Goal: Transaction & Acquisition: Purchase product/service

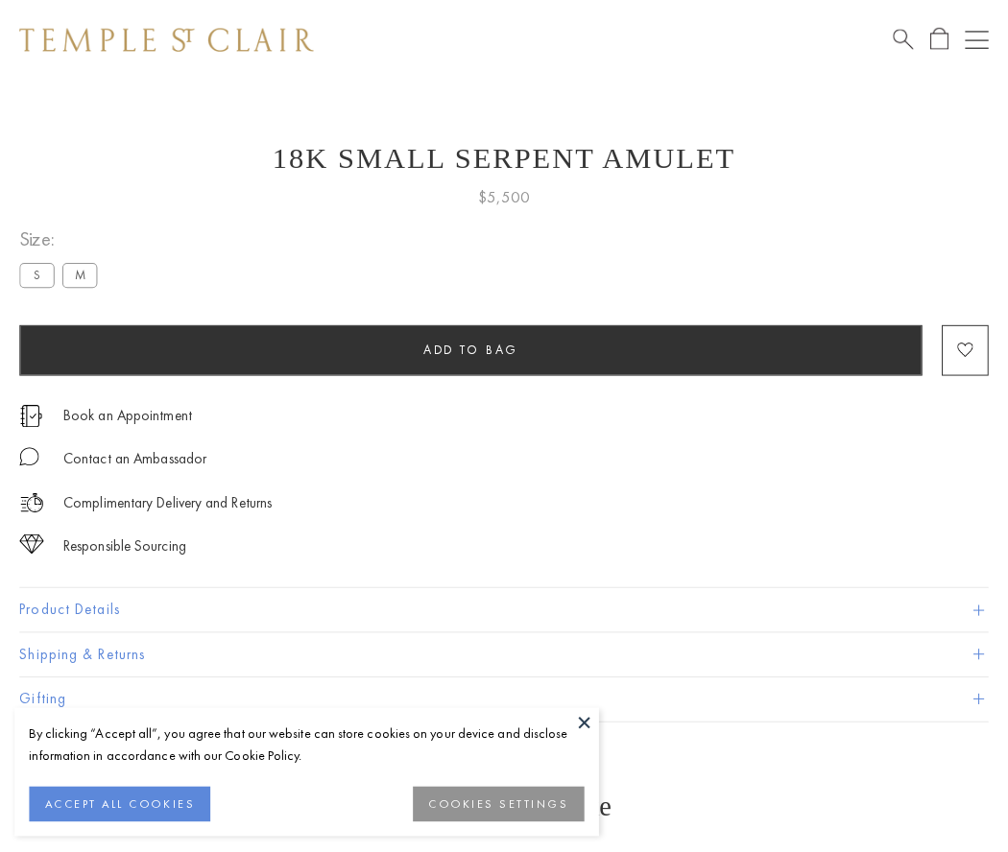
scroll to position [77, 0]
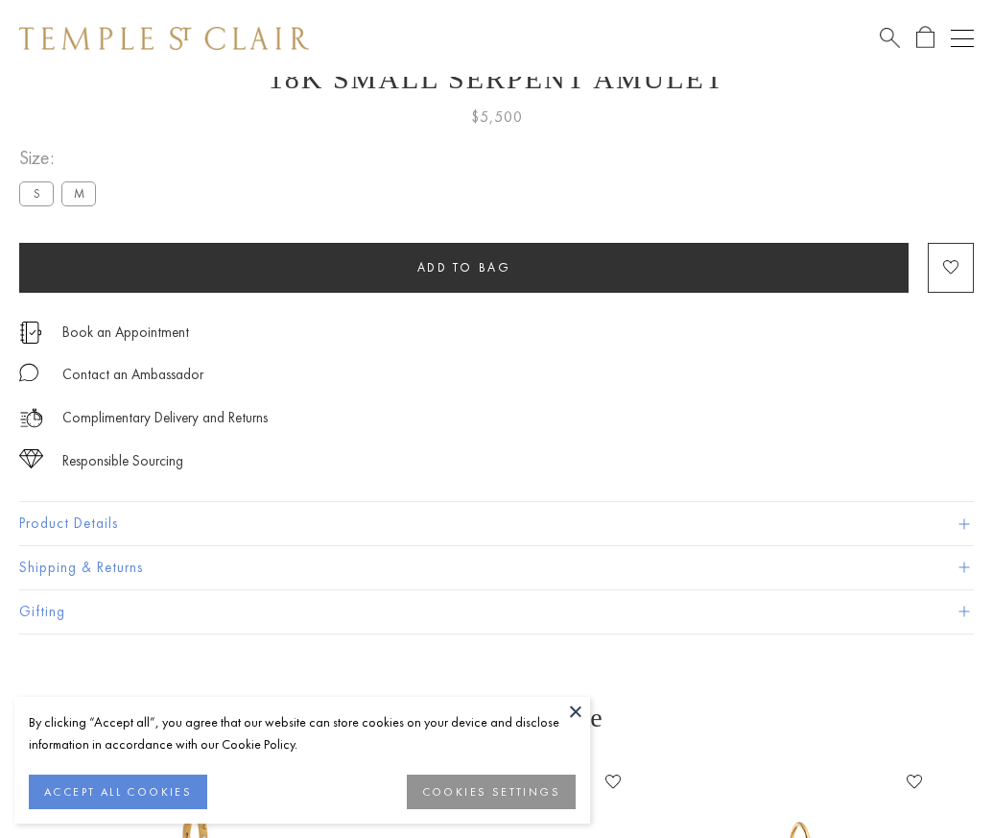
click at [464, 267] on span "Add to bag" at bounding box center [464, 267] width 94 height 16
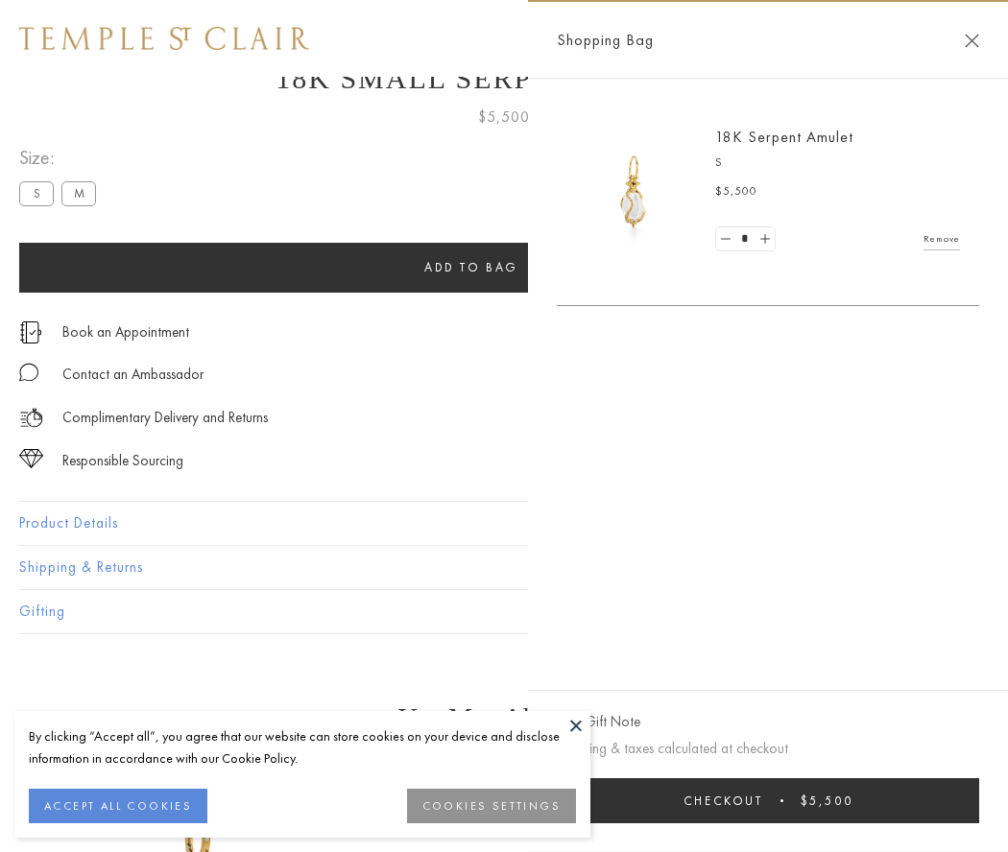
click at [783, 800] on span "submit" at bounding box center [781, 800] width 3 height 3
